Goal: Task Accomplishment & Management: Manage account settings

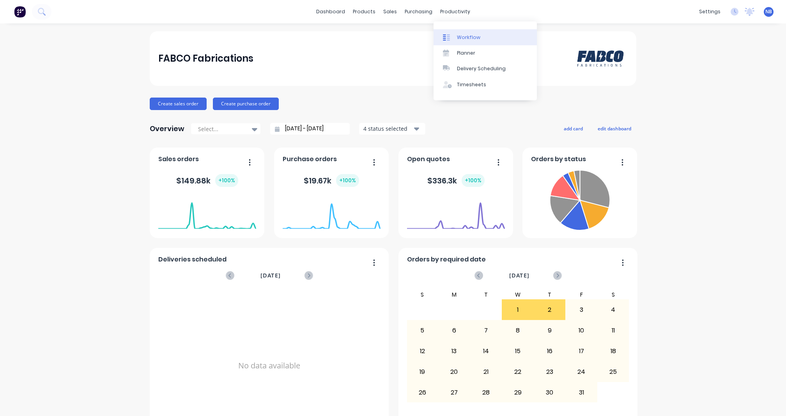
click at [459, 34] on div "Workflow" at bounding box center [468, 37] width 23 height 7
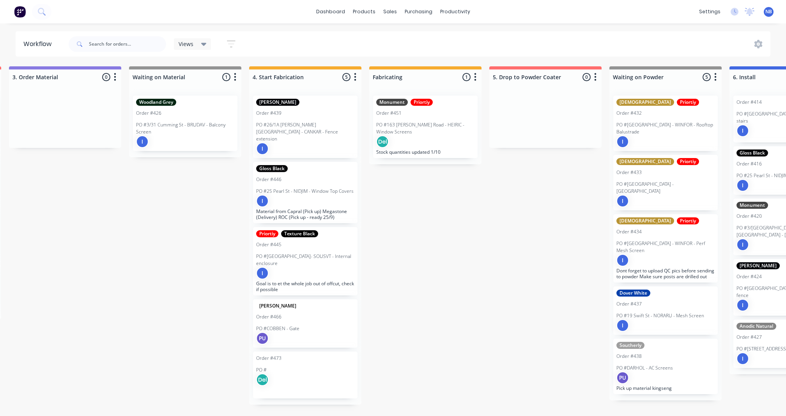
scroll to position [0, 482]
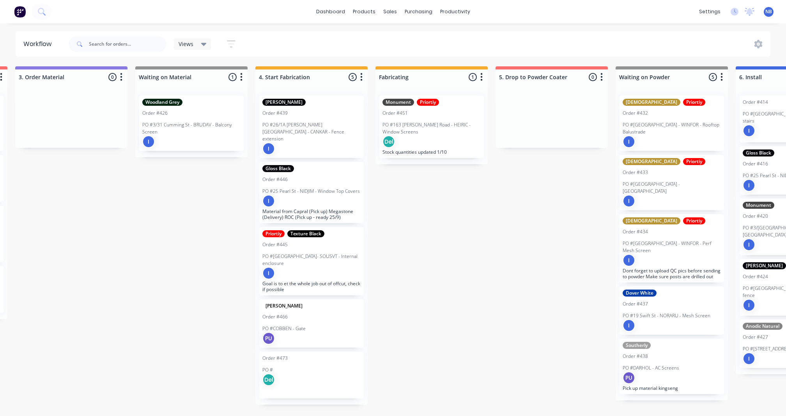
click at [314, 354] on div "Order #473 PO # Del" at bounding box center [311, 374] width 104 height 47
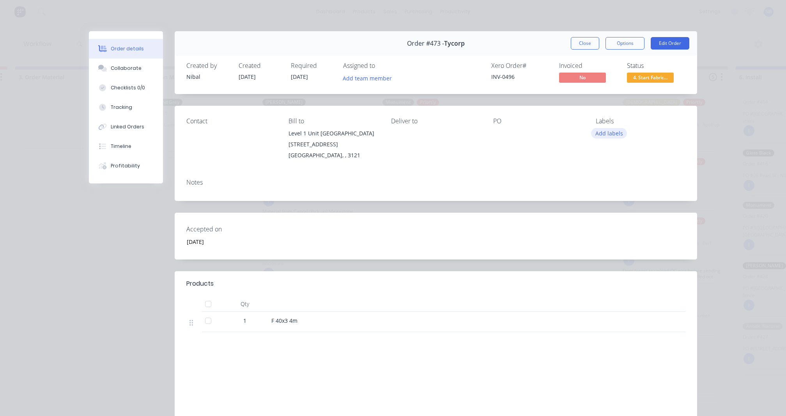
click at [616, 131] on button "Add labels" at bounding box center [609, 133] width 36 height 11
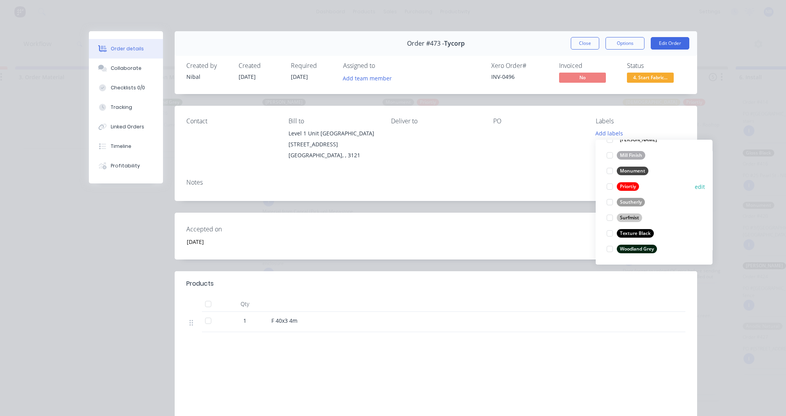
scroll to position [187, 0]
click at [610, 184] on div at bounding box center [610, 187] width 16 height 16
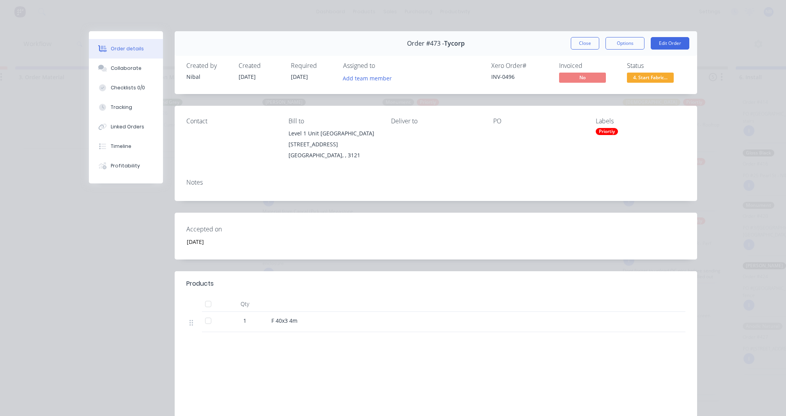
click at [504, 163] on div "Contact Bill to Level 1 [STREET_ADDRESS] Deliver to PO Labels Priortiy" at bounding box center [436, 139] width 522 height 67
click at [667, 44] on button "Edit Order" at bounding box center [670, 43] width 39 height 12
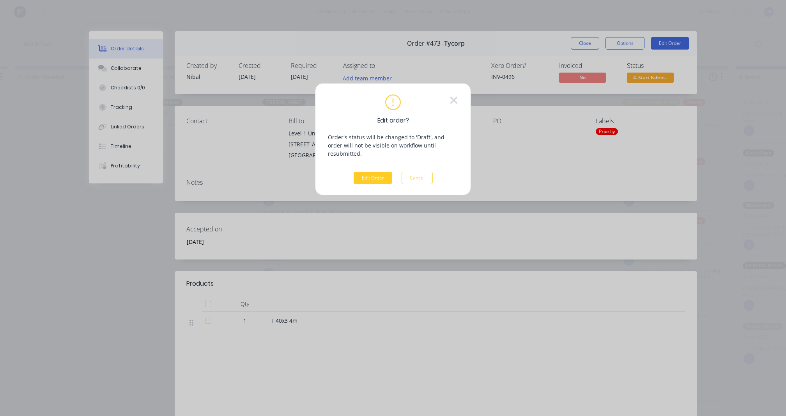
click at [371, 179] on button "Edit Order" at bounding box center [373, 178] width 39 height 12
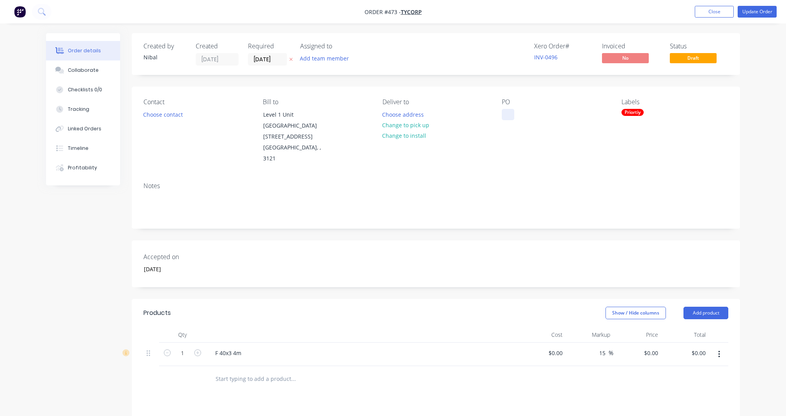
click at [511, 113] on div at bounding box center [508, 114] width 12 height 11
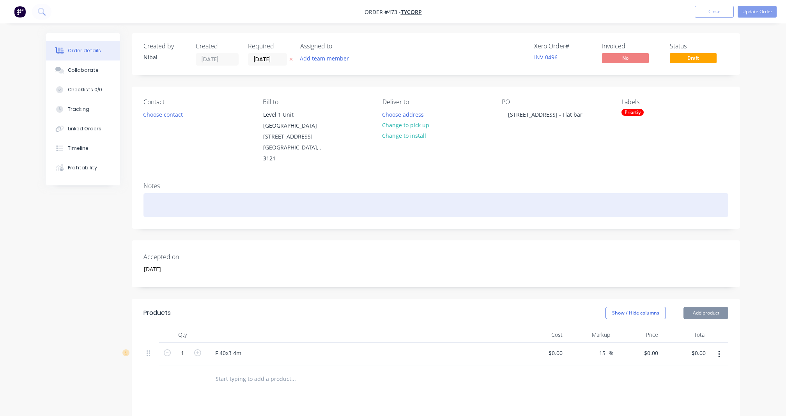
click at [476, 193] on div at bounding box center [435, 205] width 585 height 24
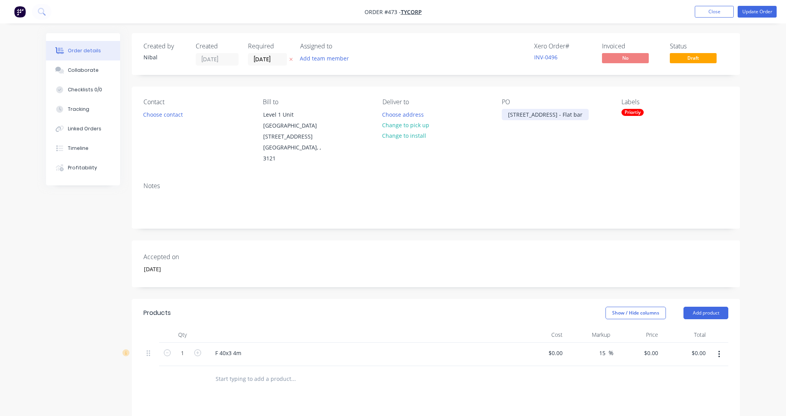
click at [582, 114] on div "[STREET_ADDRESS] - Flat bar" at bounding box center [545, 114] width 87 height 11
click at [584, 115] on div "[STREET_ADDRESS] - Flat bar" at bounding box center [545, 114] width 87 height 11
drag, startPoint x: 540, startPoint y: 114, endPoint x: 466, endPoint y: 114, distance: 74.1
click at [466, 114] on div "Contact Choose contact Bill to Level 1 [STREET_ADDRESS] Deliver to Choose addre…" at bounding box center [436, 131] width 608 height 89
copy div "[STREET_ADDRESS][DEMOGRAPHIC_DATA]"
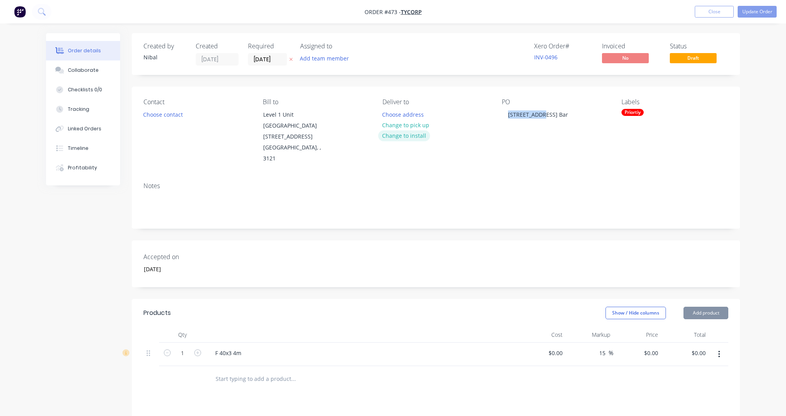
click at [421, 136] on button "Change to install" at bounding box center [404, 135] width 52 height 11
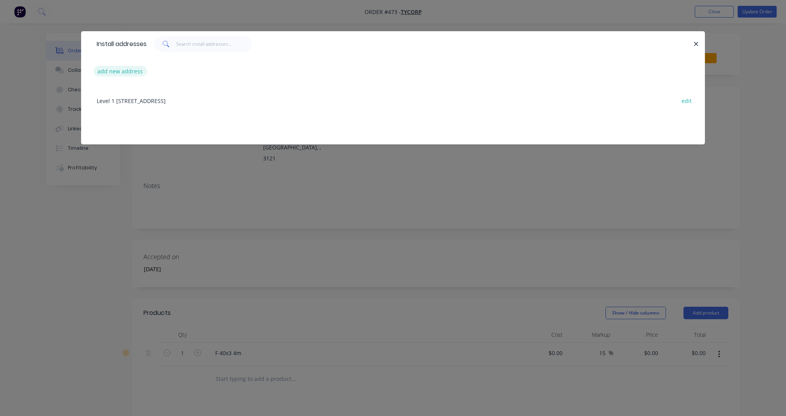
click at [138, 74] on button "add new address" at bounding box center [120, 71] width 53 height 11
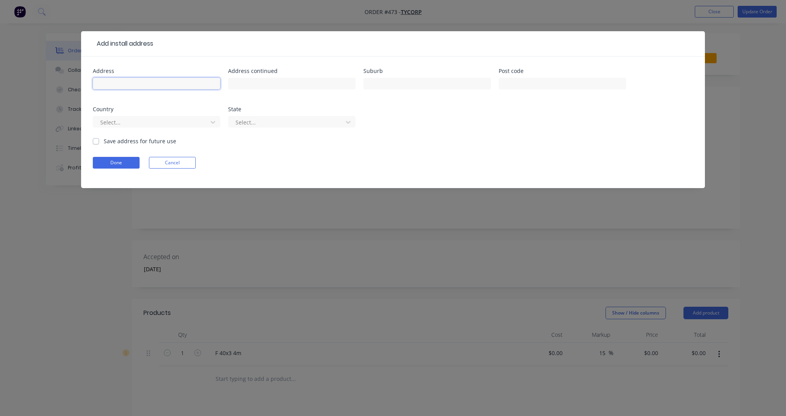
paste input "[STREET_ADDRESS][DEMOGRAPHIC_DATA]"
type input "[STREET_ADDRESS][DEMOGRAPHIC_DATA]"
type input "Hawthorn"
click at [130, 142] on label "Save address for future use" at bounding box center [140, 141] width 73 height 8
click at [99, 142] on input "Save address for future use" at bounding box center [96, 140] width 6 height 7
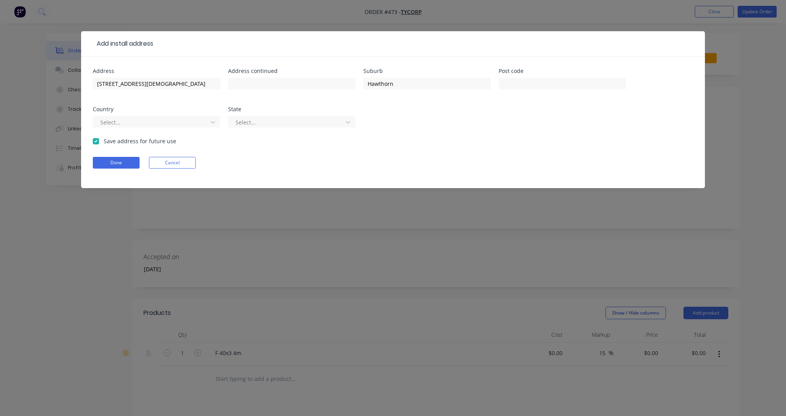
checkbox input "true"
click at [124, 167] on button "Done" at bounding box center [116, 163] width 47 height 12
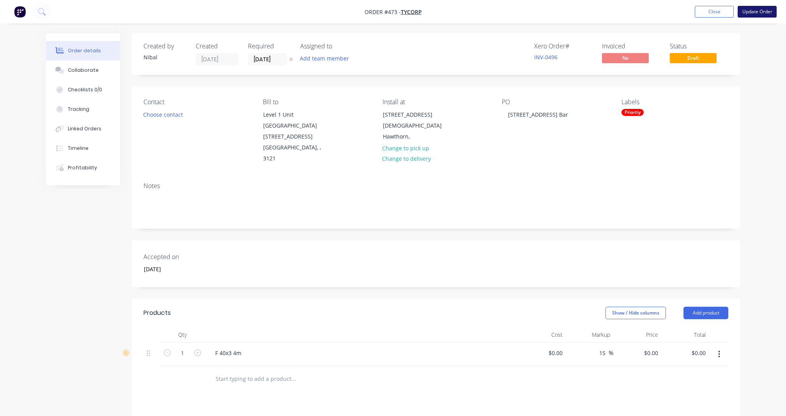
click at [755, 10] on button "Update Order" at bounding box center [757, 12] width 39 height 12
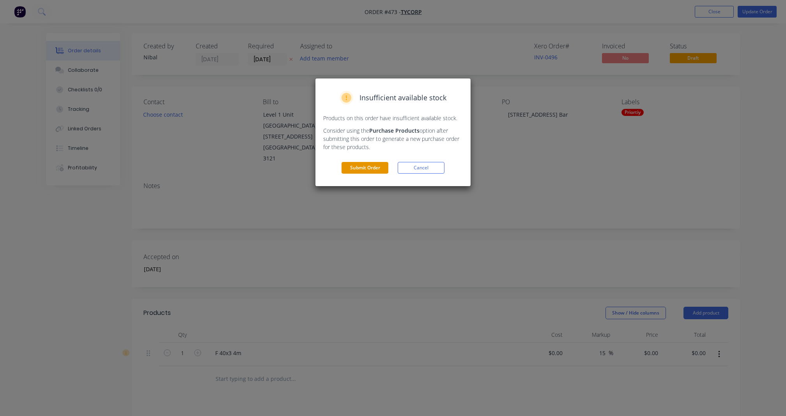
click at [363, 164] on button "Submit Order" at bounding box center [365, 168] width 47 height 12
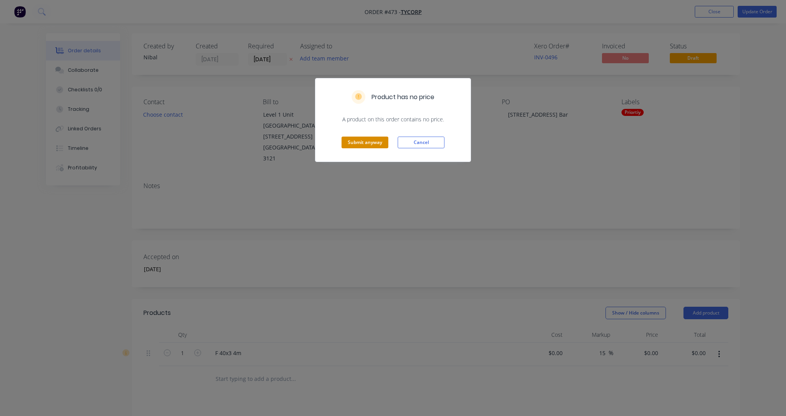
click at [368, 141] on button "Submit anyway" at bounding box center [365, 142] width 47 height 12
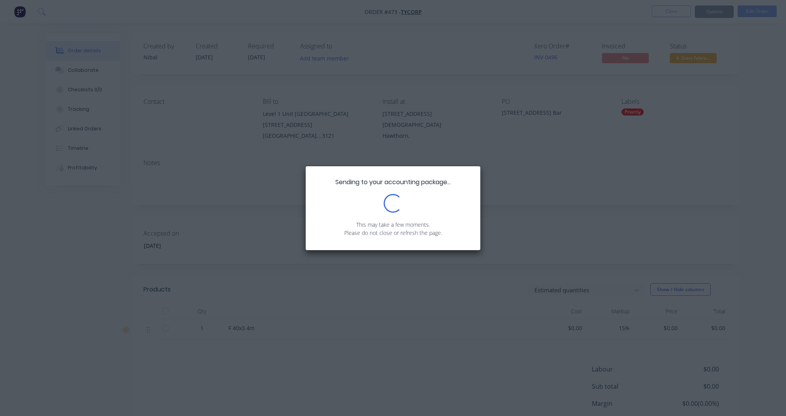
click at [77, 92] on div "Sending to your accounting package... Loading... This may take a few moments. P…" at bounding box center [393, 208] width 786 height 416
click at [87, 83] on div "Sending to your accounting package... Loading... This may take a few moments. P…" at bounding box center [393, 208] width 786 height 416
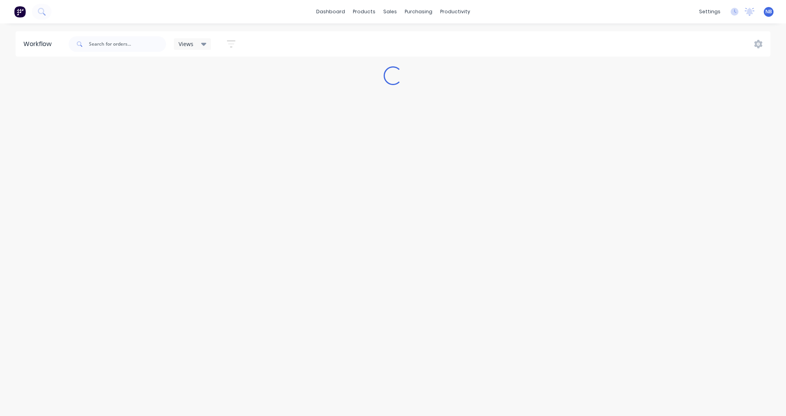
click at [87, 73] on div "Loading..." at bounding box center [393, 75] width 786 height 19
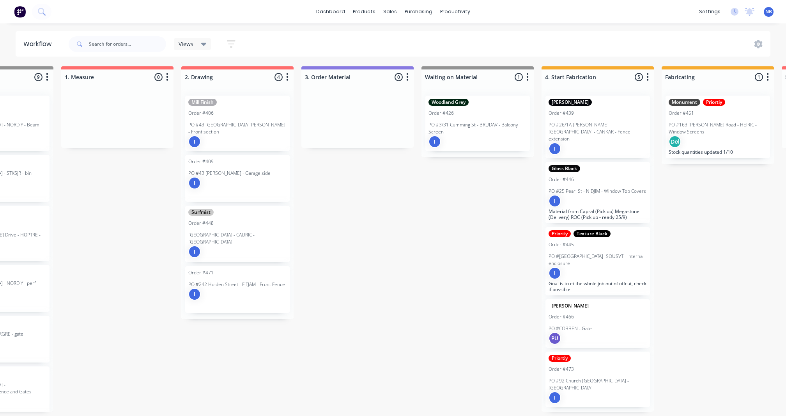
scroll to position [0, 276]
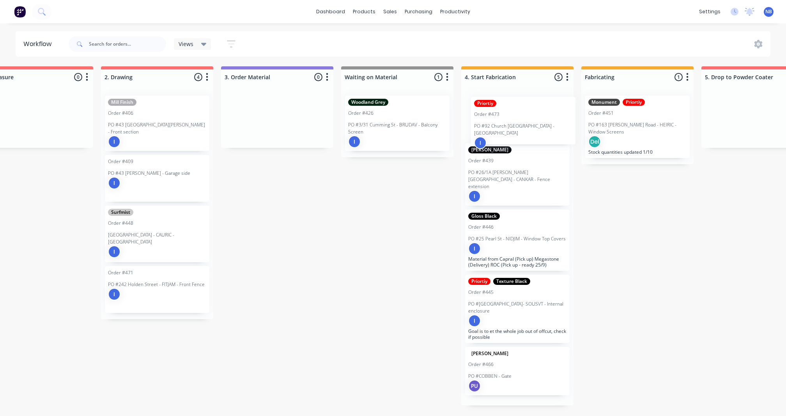
drag, startPoint x: 503, startPoint y: 364, endPoint x: 508, endPoint y: 117, distance: 246.5
click at [508, 117] on div "[PERSON_NAME] Order #439 PO #26/1A [PERSON_NAME][GEOGRAPHIC_DATA] - CANKAR - Fe…" at bounding box center [517, 247] width 112 height 316
drag, startPoint x: 499, startPoint y: 359, endPoint x: 497, endPoint y: 110, distance: 249.5
click at [497, 110] on div "[PERSON_NAME] Order #439 PO #26/1A [PERSON_NAME][GEOGRAPHIC_DATA] - CANKAR - Fe…" at bounding box center [517, 247] width 112 height 316
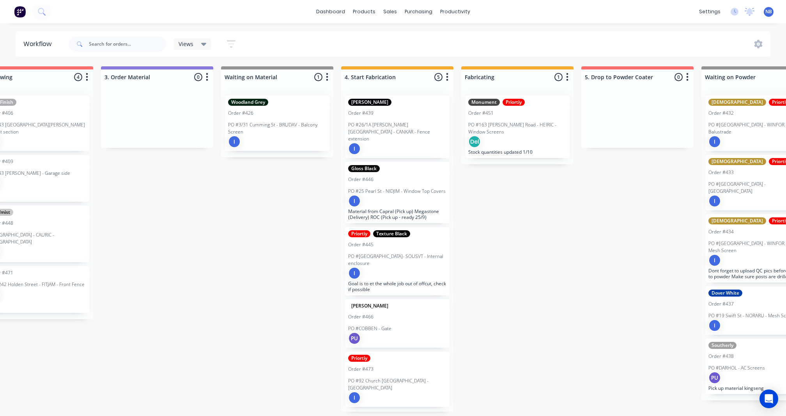
scroll to position [0, 412]
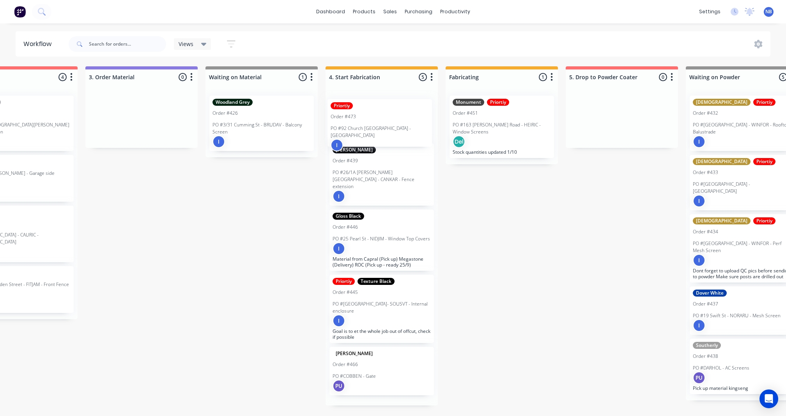
drag, startPoint x: 384, startPoint y: 367, endPoint x: 384, endPoint y: 123, distance: 243.7
click at [384, 123] on div "[PERSON_NAME] Order #439 PO #26/1A [PERSON_NAME][GEOGRAPHIC_DATA] - CANKAR - Fe…" at bounding box center [382, 247] width 112 height 316
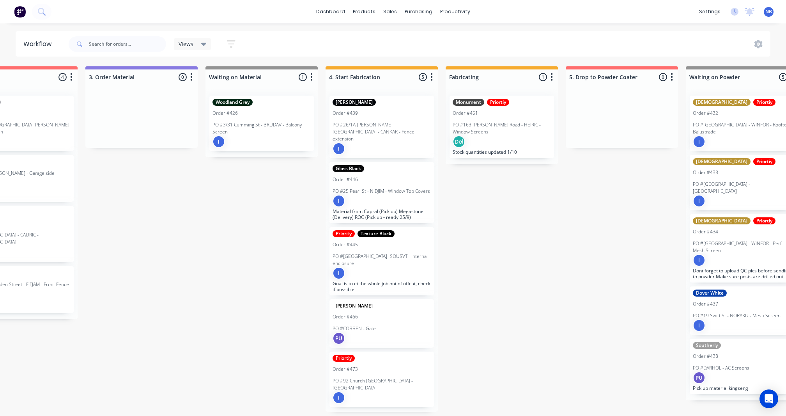
click at [376, 365] on div "Order #473" at bounding box center [382, 368] width 98 height 7
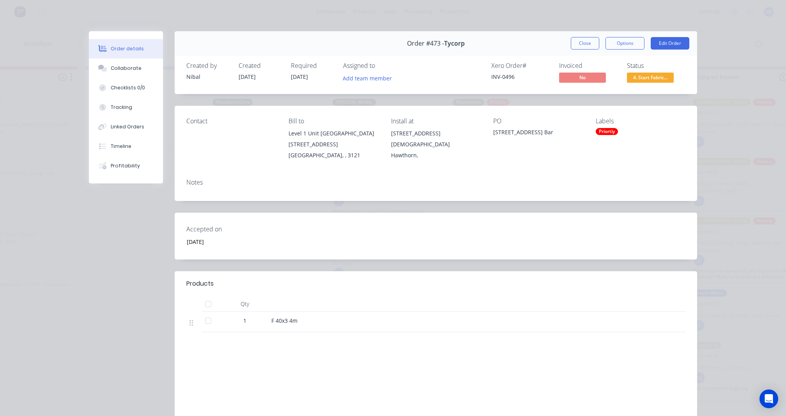
click at [584, 33] on div "Order #473 - Tycorp Close Options Edit Order" at bounding box center [436, 43] width 522 height 25
click at [584, 46] on button "Close" at bounding box center [585, 43] width 28 height 12
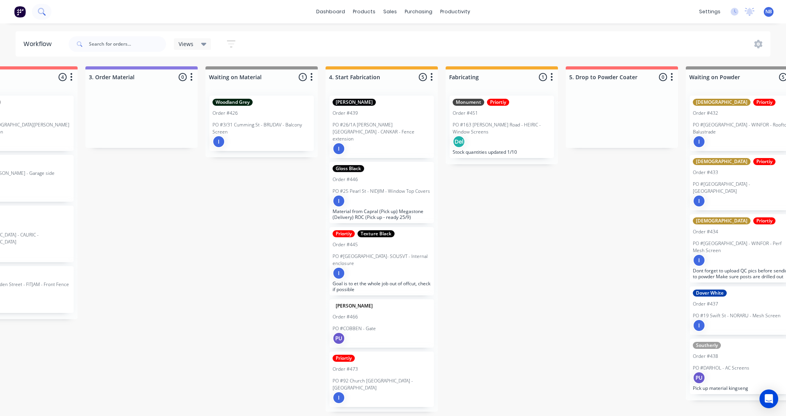
click at [49, 11] on button at bounding box center [41, 12] width 19 height 16
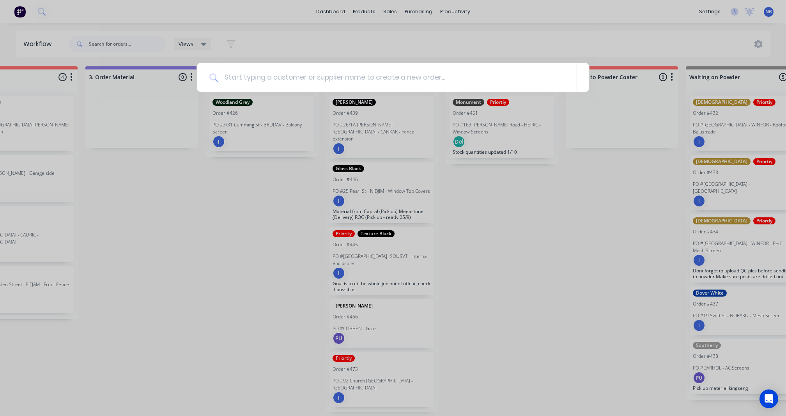
click at [230, 260] on div at bounding box center [393, 208] width 786 height 416
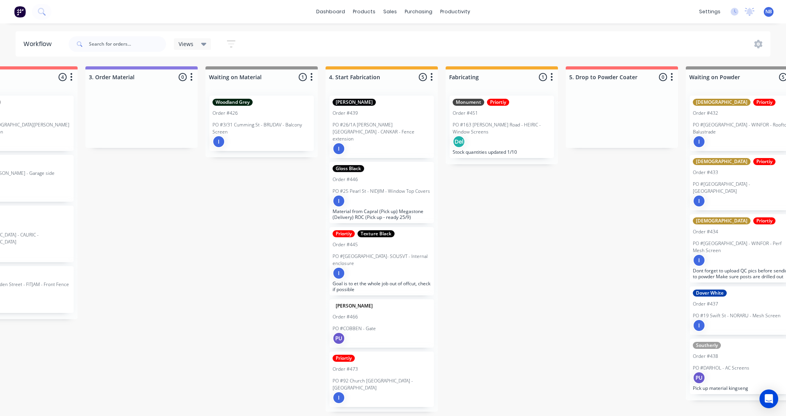
click at [358, 365] on div "Order #473" at bounding box center [382, 368] width 98 height 7
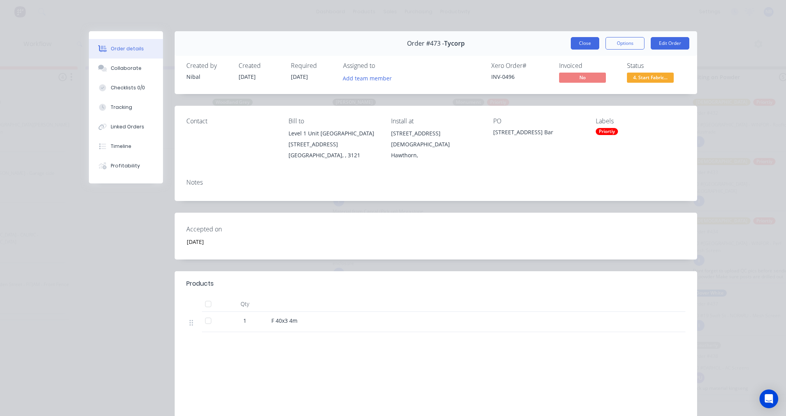
click at [583, 39] on button "Close" at bounding box center [585, 43] width 28 height 12
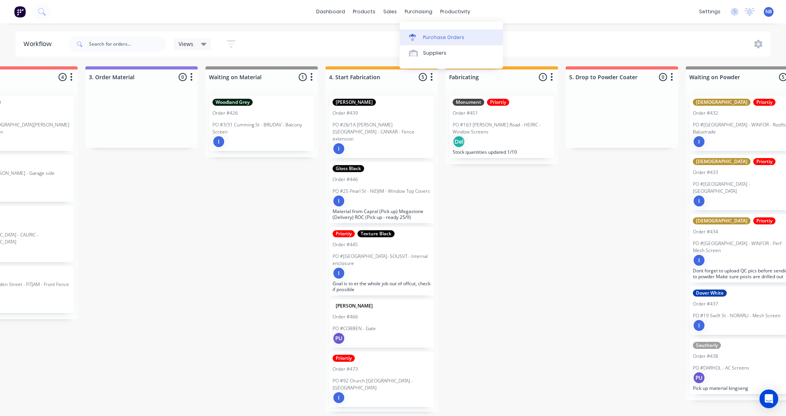
click at [428, 44] on link "Purchase Orders" at bounding box center [451, 37] width 103 height 16
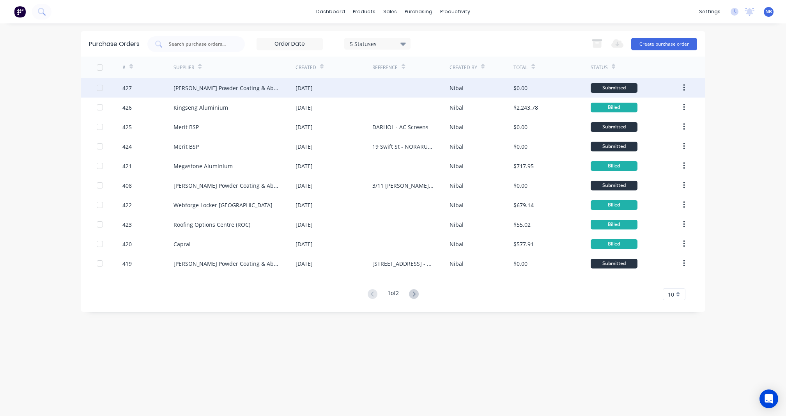
click at [218, 92] on div "Newland Powder Coating & Abrasive Blasting" at bounding box center [234, 87] width 122 height 19
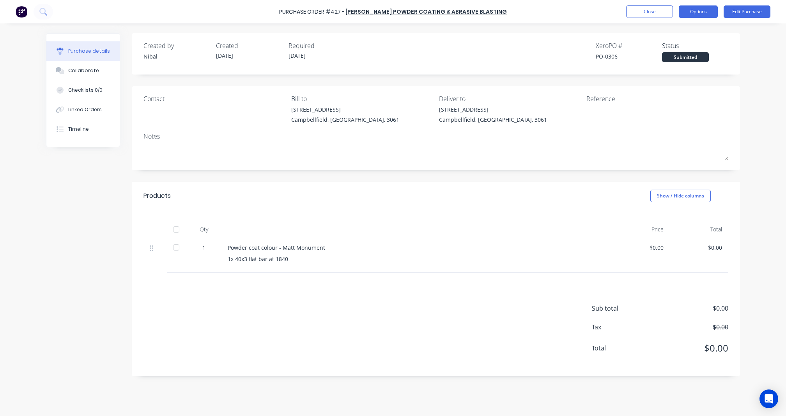
click at [706, 10] on button "Options" at bounding box center [698, 11] width 39 height 12
click at [689, 30] on div "Print / Email" at bounding box center [681, 31] width 60 height 11
click at [677, 62] on div "Without pricing" at bounding box center [681, 62] width 60 height 11
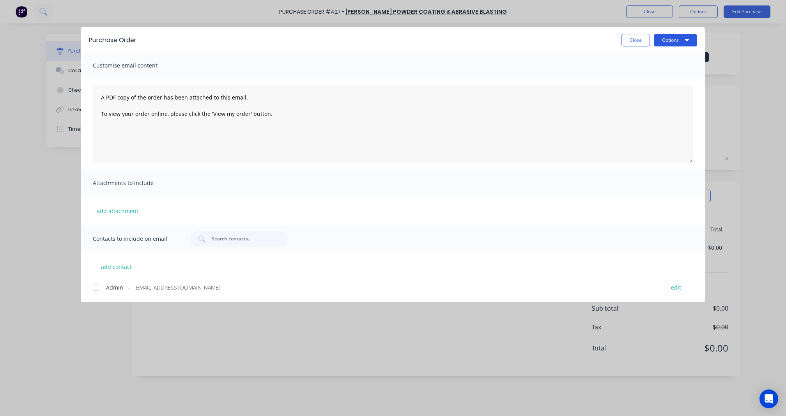
click at [673, 46] on button "Options" at bounding box center [675, 40] width 43 height 12
click at [656, 68] on button "Print" at bounding box center [660, 76] width 74 height 16
click at [635, 39] on button "Close" at bounding box center [635, 40] width 28 height 12
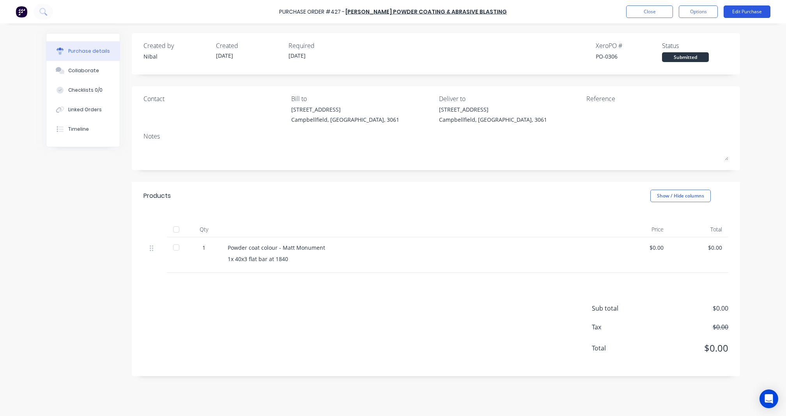
click at [746, 12] on button "Edit Purchase" at bounding box center [747, 11] width 47 height 12
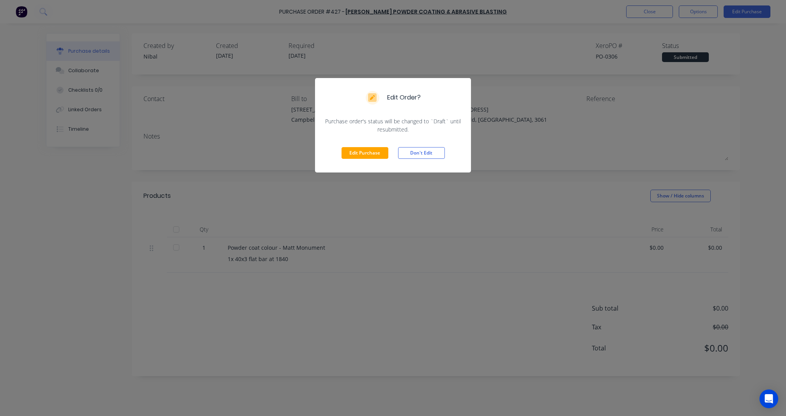
click at [375, 143] on div "Edit Purchase Don't Edit" at bounding box center [393, 152] width 156 height 39
click at [375, 155] on button "Edit Purchase" at bounding box center [365, 153] width 47 height 12
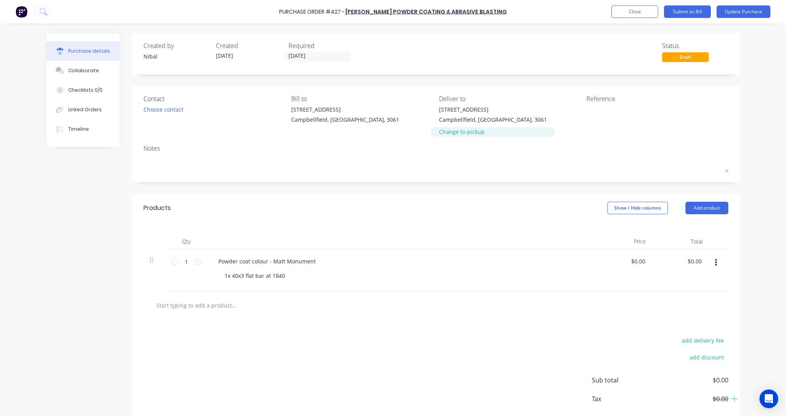
click at [464, 127] on div "Change to pickup" at bounding box center [493, 131] width 108 height 8
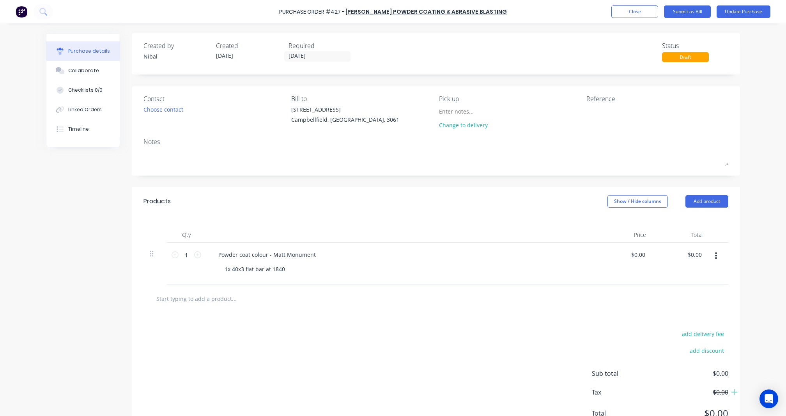
click at [744, 19] on div "Purchase Order #427 - Newland Powder Coating & Abrasive Blasting Add product Cl…" at bounding box center [393, 11] width 786 height 23
click at [743, 10] on button "Update Purchase" at bounding box center [744, 11] width 54 height 12
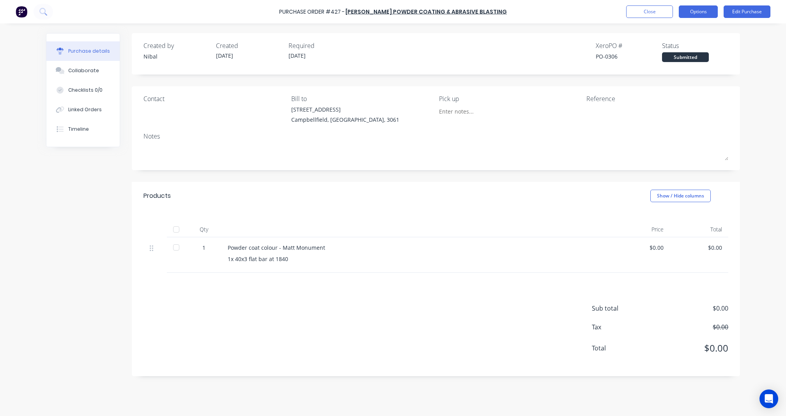
click at [690, 18] on button "Options" at bounding box center [698, 11] width 39 height 12
click at [687, 36] on div "Print / Email" at bounding box center [681, 31] width 60 height 11
click at [676, 62] on div "Without pricing" at bounding box center [681, 62] width 60 height 11
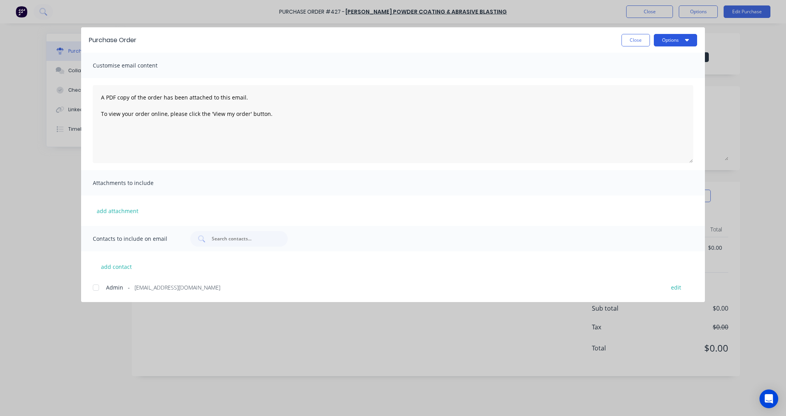
click at [674, 37] on button "Options" at bounding box center [675, 40] width 43 height 12
click at [666, 61] on div "Preview" at bounding box center [660, 59] width 60 height 11
click at [666, 44] on button "Options" at bounding box center [675, 40] width 43 height 12
click at [647, 75] on div "Print" at bounding box center [660, 75] width 60 height 11
click at [642, 41] on button "Close" at bounding box center [635, 40] width 28 height 12
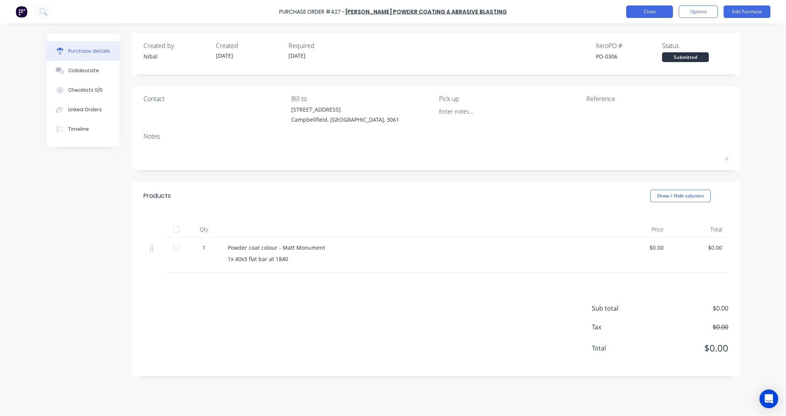
click at [660, 12] on button "Close" at bounding box center [649, 11] width 47 height 12
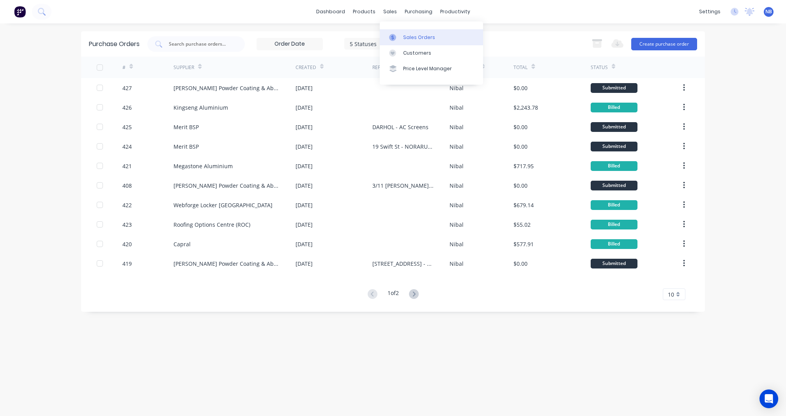
click at [402, 41] on link "Sales Orders" at bounding box center [431, 37] width 103 height 16
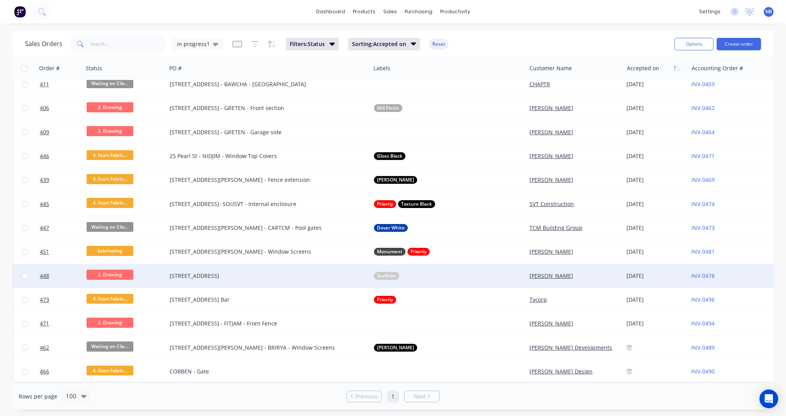
scroll to position [442, 0]
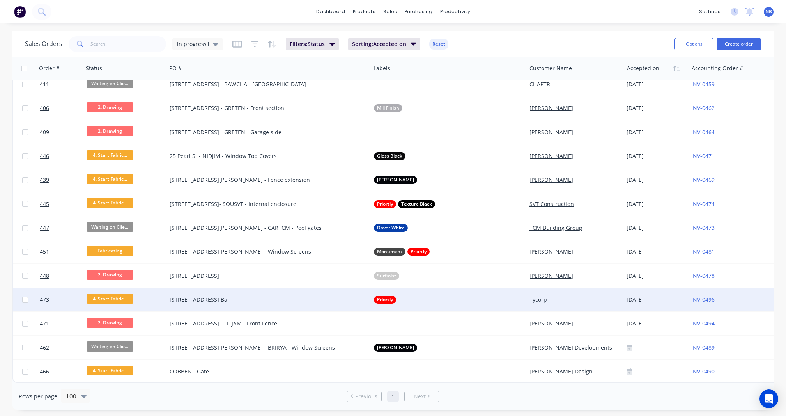
click at [282, 296] on div "[STREET_ADDRESS] Bar" at bounding box center [264, 300] width 188 height 8
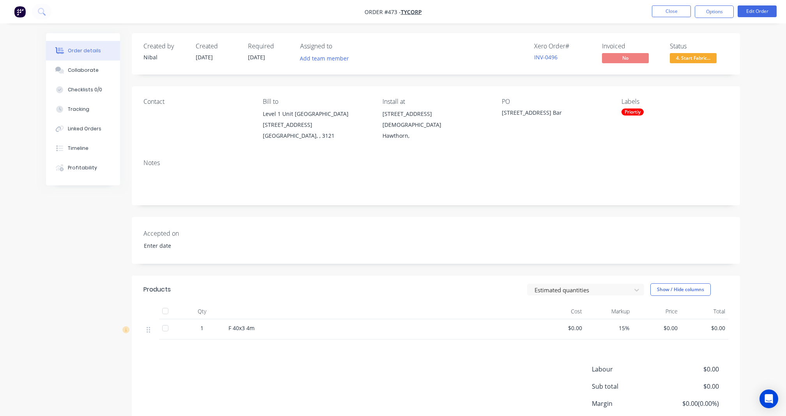
type input "[DATE]"
drag, startPoint x: 503, startPoint y: 110, endPoint x: 593, endPoint y: 111, distance: 90.1
click at [593, 111] on div "[STREET_ADDRESS] Bar" at bounding box center [550, 113] width 97 height 11
copy div "[STREET_ADDRESS] Bar"
click at [676, 15] on button "Close" at bounding box center [671, 11] width 39 height 12
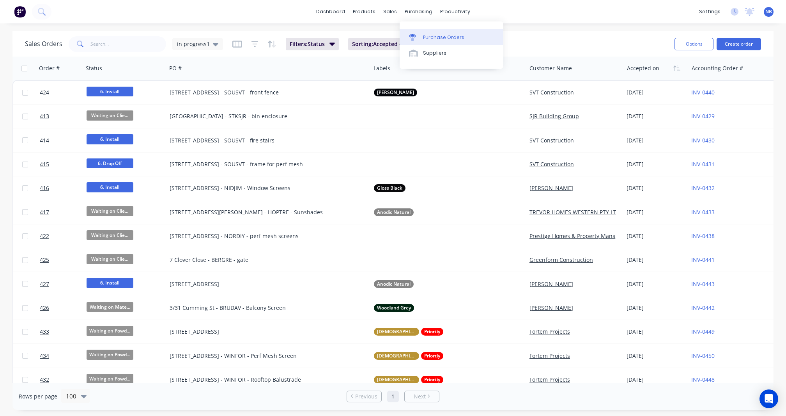
click at [430, 37] on div "Purchase Orders" at bounding box center [443, 37] width 41 height 7
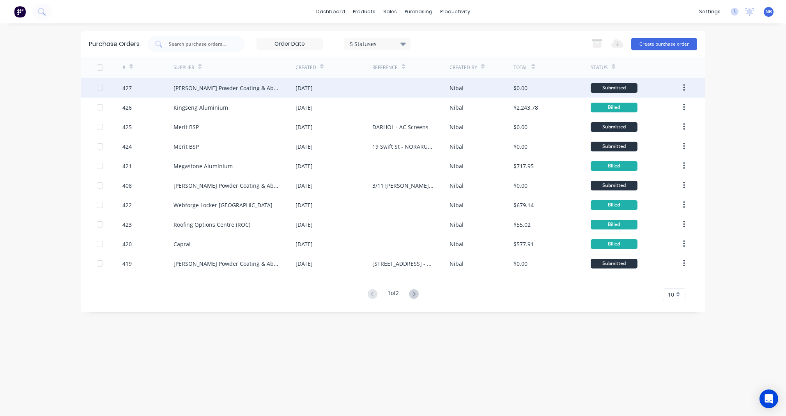
click at [306, 87] on div "02 Oct 2025" at bounding box center [304, 88] width 17 height 8
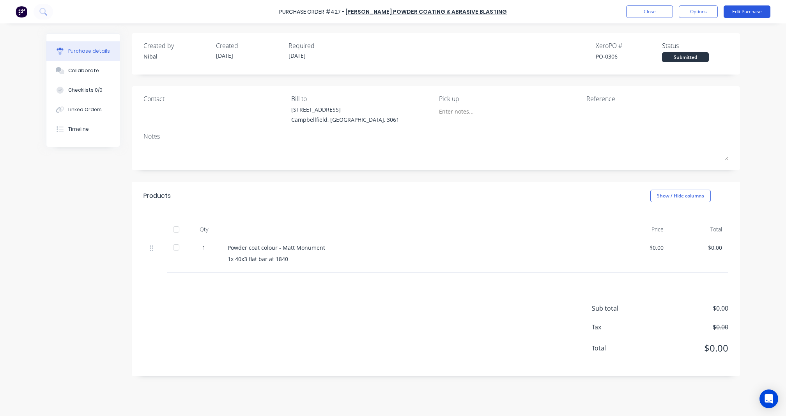
click at [752, 14] on button "Edit Purchase" at bounding box center [747, 11] width 47 height 12
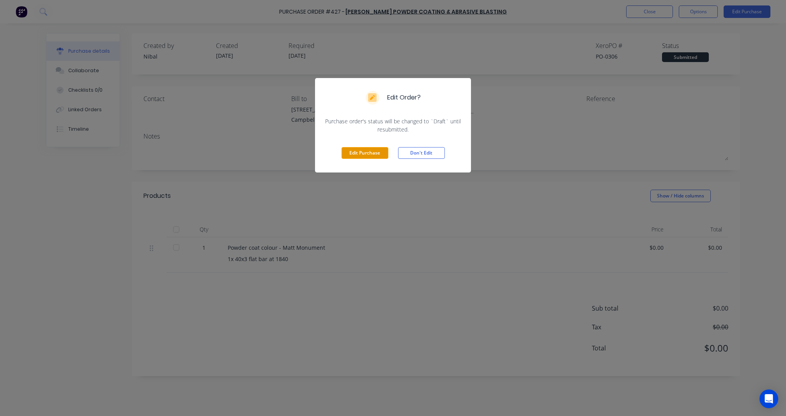
click at [385, 149] on button "Edit Purchase" at bounding box center [365, 153] width 47 height 12
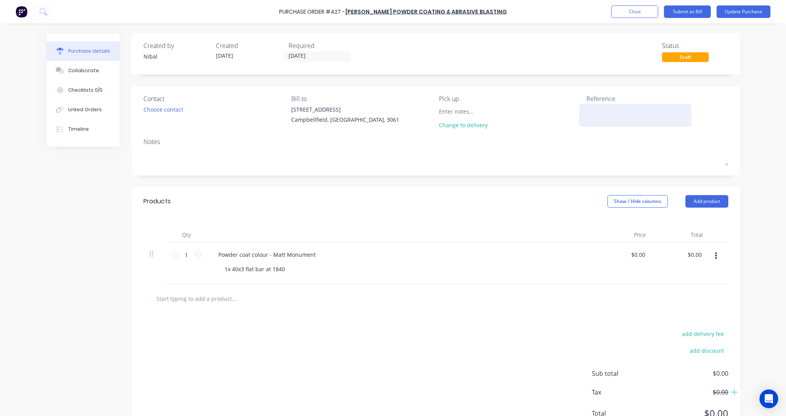
click at [614, 110] on textarea at bounding box center [634, 114] width 97 height 18
paste textarea "[STREET_ADDRESS] Bar"
type textarea "x"
type textarea "[STREET_ADDRESS] Bar"
type textarea "x"
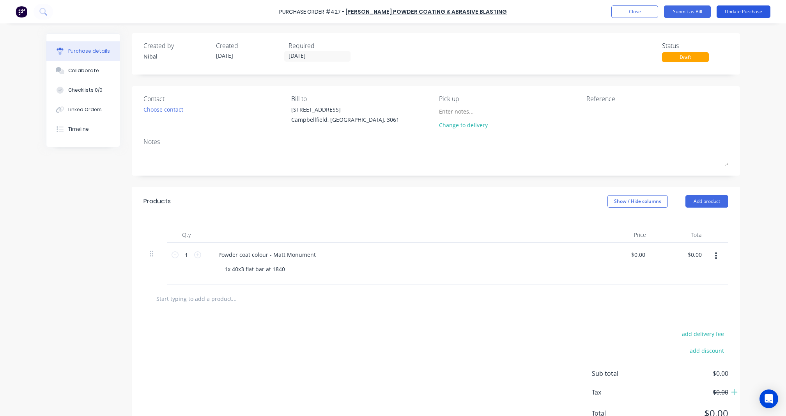
type textarea "x"
type textarea "[STREET_ADDRESS] Bar"
click at [735, 18] on button "Update Purchase" at bounding box center [744, 11] width 54 height 12
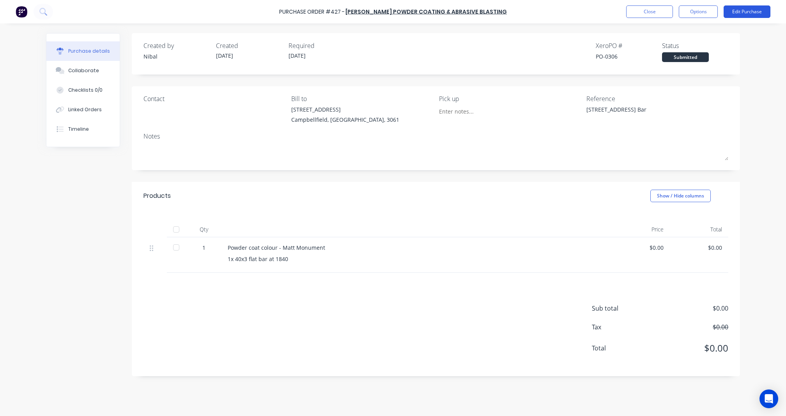
click at [744, 14] on button "Edit Purchase" at bounding box center [747, 11] width 47 height 12
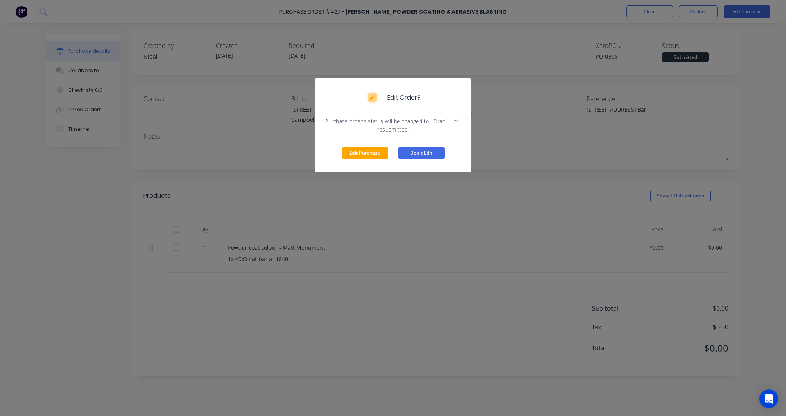
click at [407, 153] on button "Don't Edit" at bounding box center [421, 153] width 47 height 12
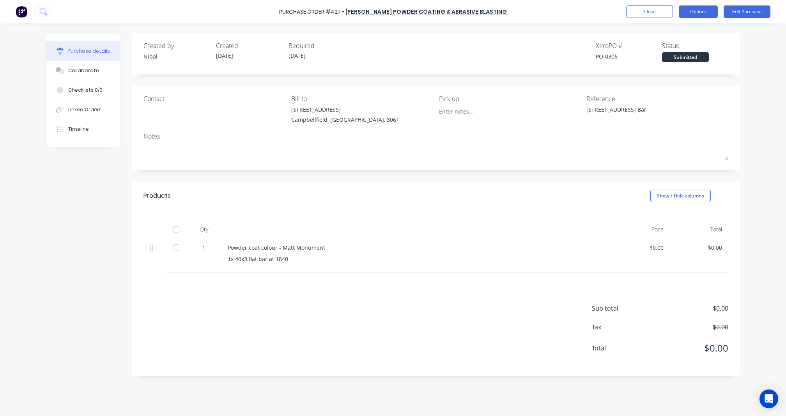
click at [706, 13] on button "Options" at bounding box center [698, 11] width 39 height 12
click at [680, 27] on div "Print / Email" at bounding box center [681, 31] width 60 height 11
click at [664, 60] on div "Without pricing" at bounding box center [681, 62] width 60 height 11
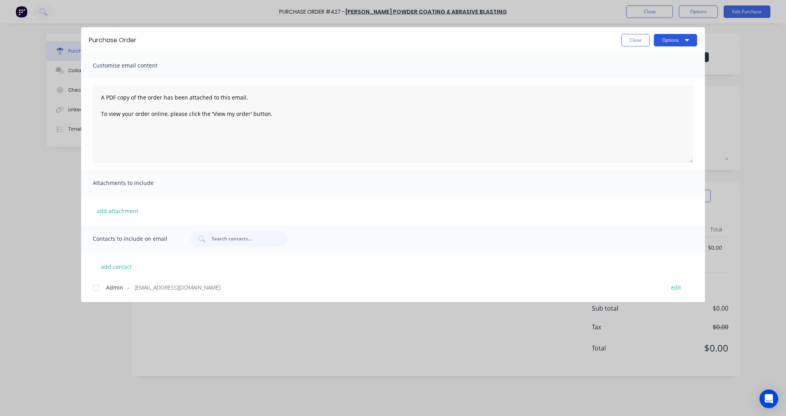
click at [667, 46] on button "Options" at bounding box center [675, 40] width 43 height 12
click at [655, 71] on div "Print" at bounding box center [660, 75] width 60 height 11
click at [621, 35] on button "Close" at bounding box center [635, 40] width 28 height 12
type textarea "x"
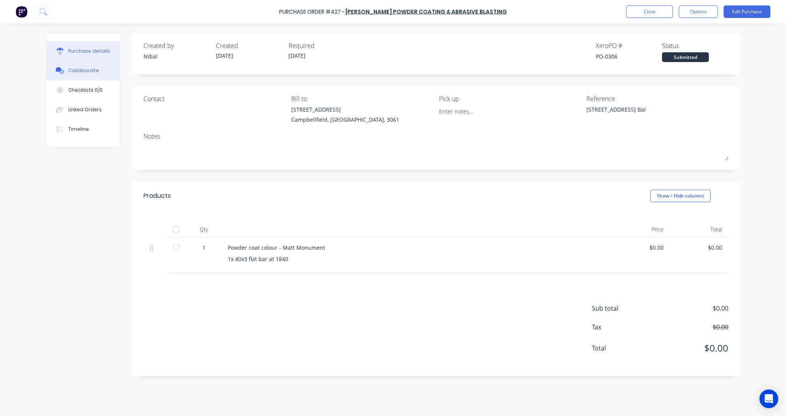
click at [103, 71] on button "Collaborate" at bounding box center [82, 70] width 73 height 19
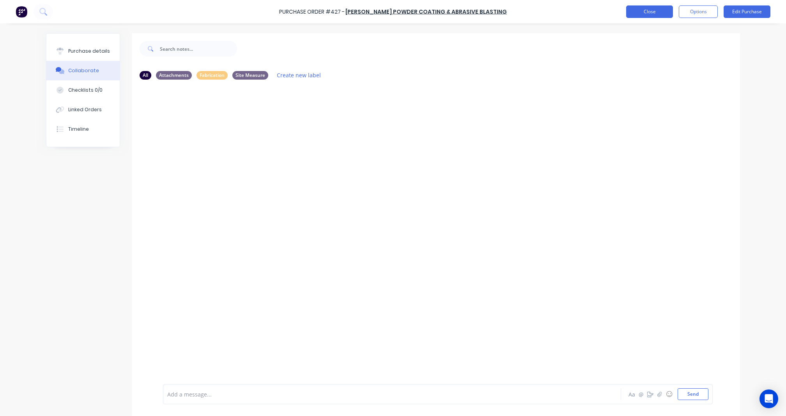
click at [645, 8] on button "Close" at bounding box center [649, 11] width 47 height 12
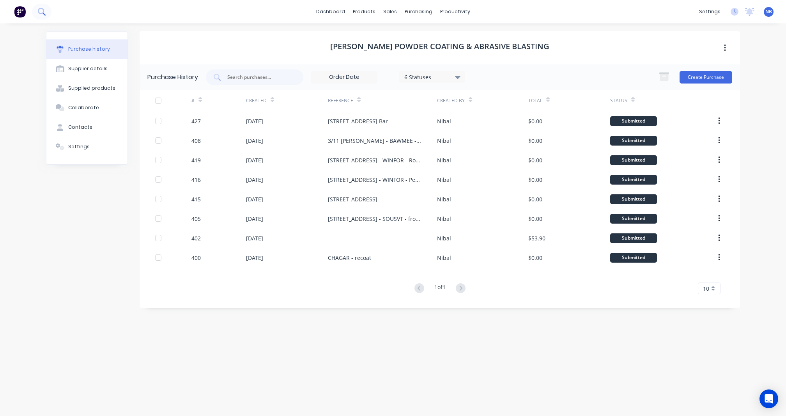
click at [47, 18] on button at bounding box center [41, 12] width 19 height 16
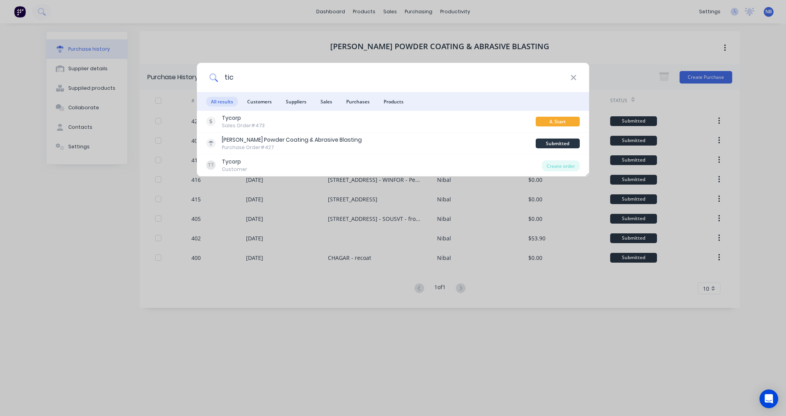
type input "tic"
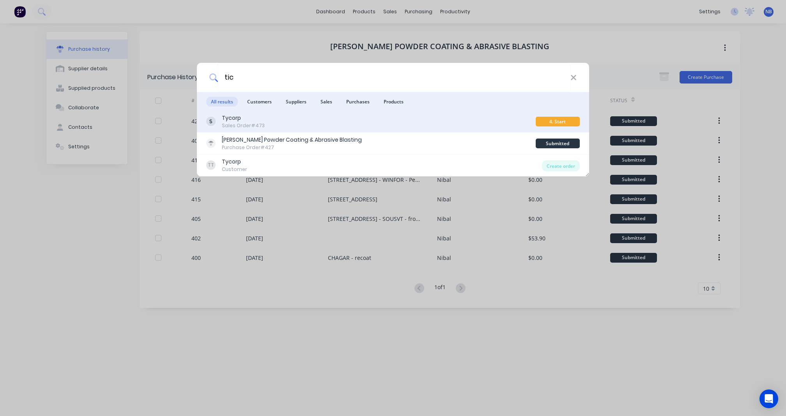
drag, startPoint x: 250, startPoint y: 91, endPoint x: 255, endPoint y: 124, distance: 33.4
click at [255, 124] on div "Sales Order #473" at bounding box center [243, 125] width 43 height 7
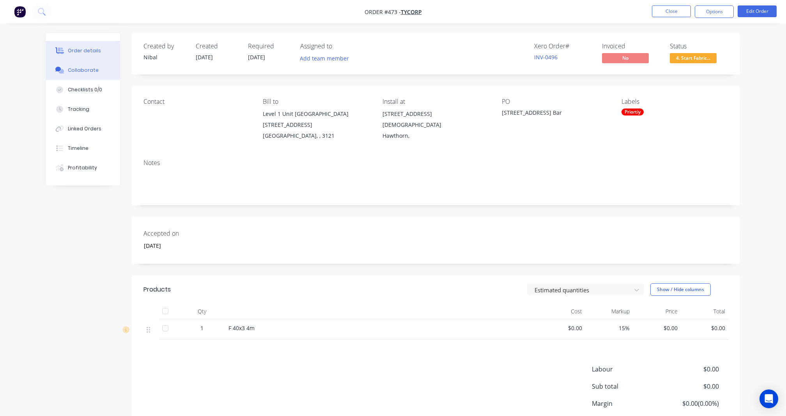
click at [66, 69] on button "Collaborate" at bounding box center [83, 69] width 74 height 19
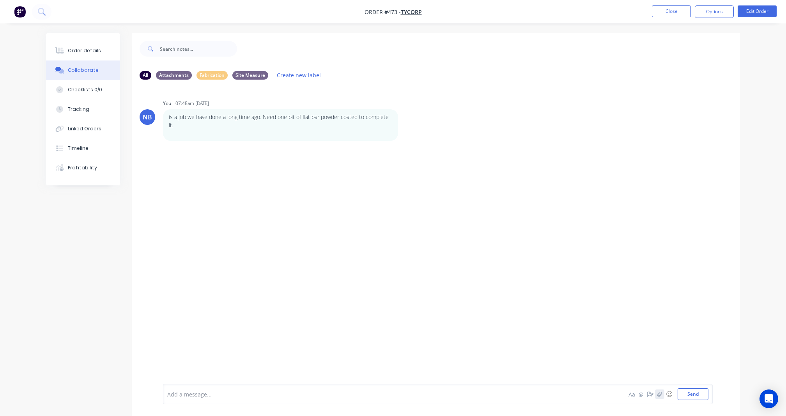
click at [662, 394] on icon "button" at bounding box center [659, 393] width 5 height 5
click at [692, 392] on button "Send" at bounding box center [693, 394] width 31 height 12
click at [677, 11] on button "Close" at bounding box center [671, 11] width 39 height 12
